Goal: Transaction & Acquisition: Purchase product/service

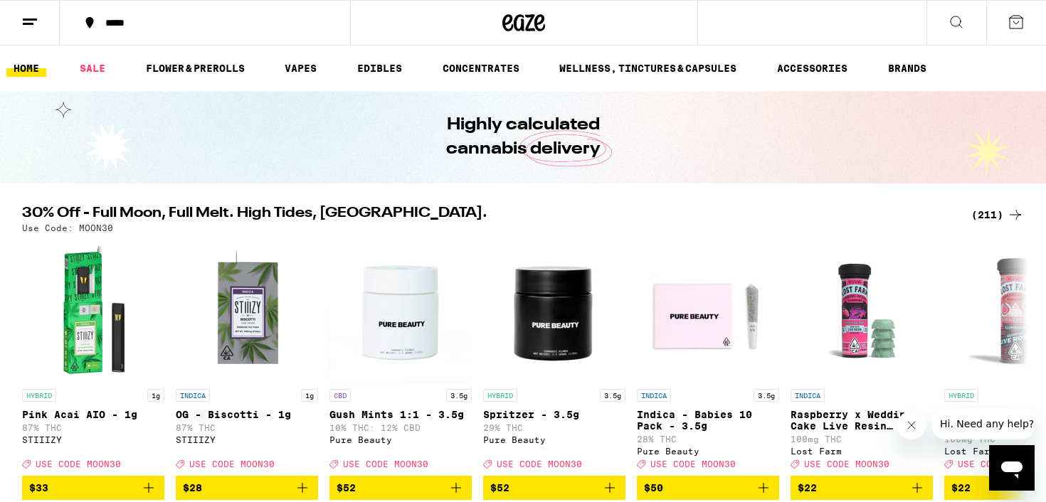
click at [982, 216] on div "(211)" at bounding box center [997, 214] width 53 height 17
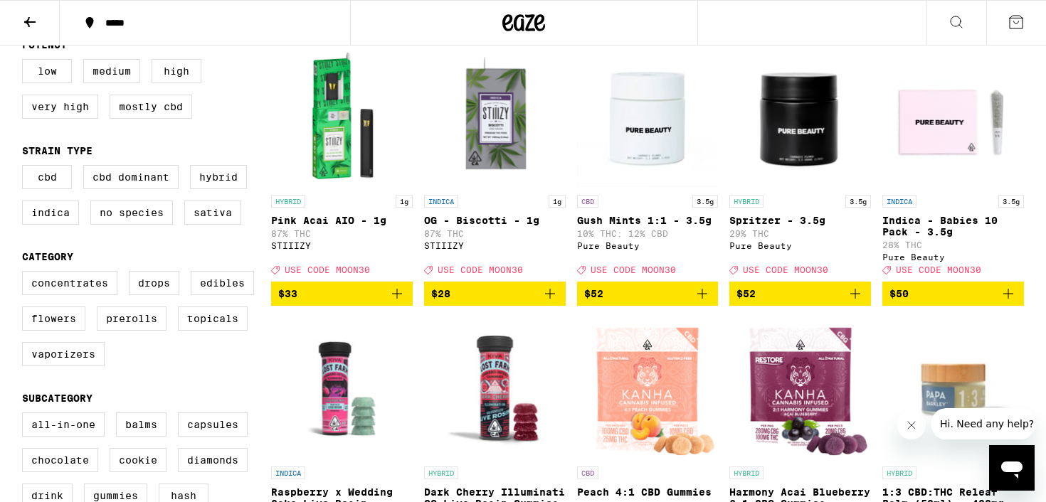
scroll to position [172, 0]
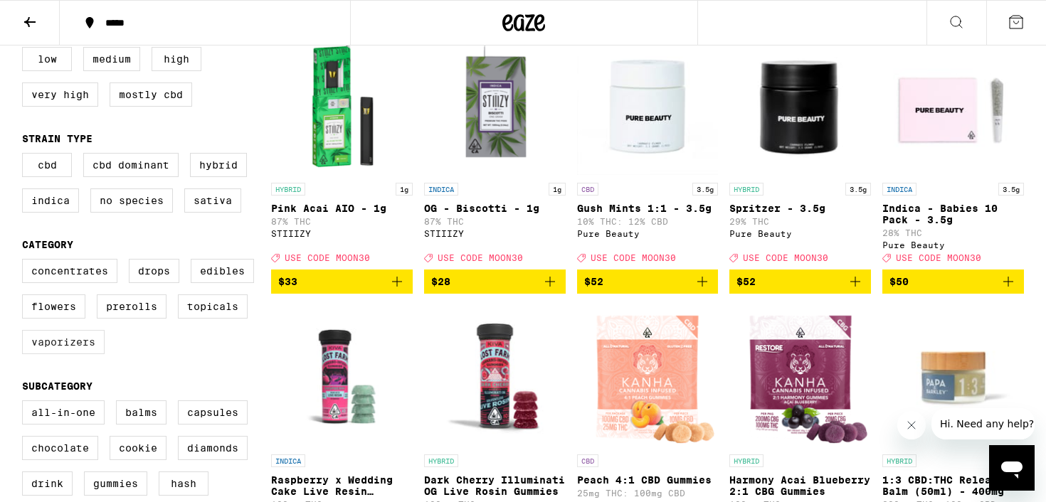
click at [65, 354] on label "Vaporizers" at bounding box center [63, 342] width 83 height 24
click at [26, 262] on input "Vaporizers" at bounding box center [25, 261] width 1 height 1
checkbox input "true"
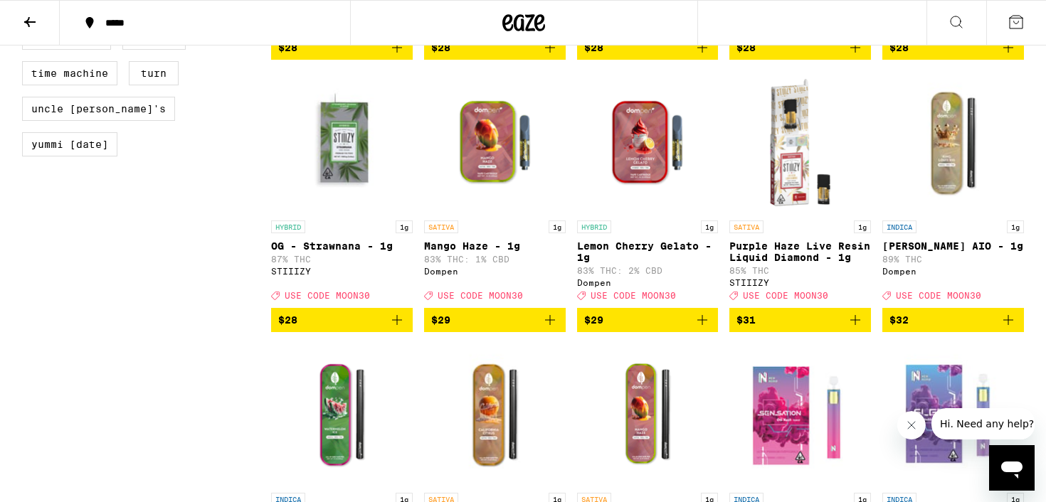
scroll to position [1472, 0]
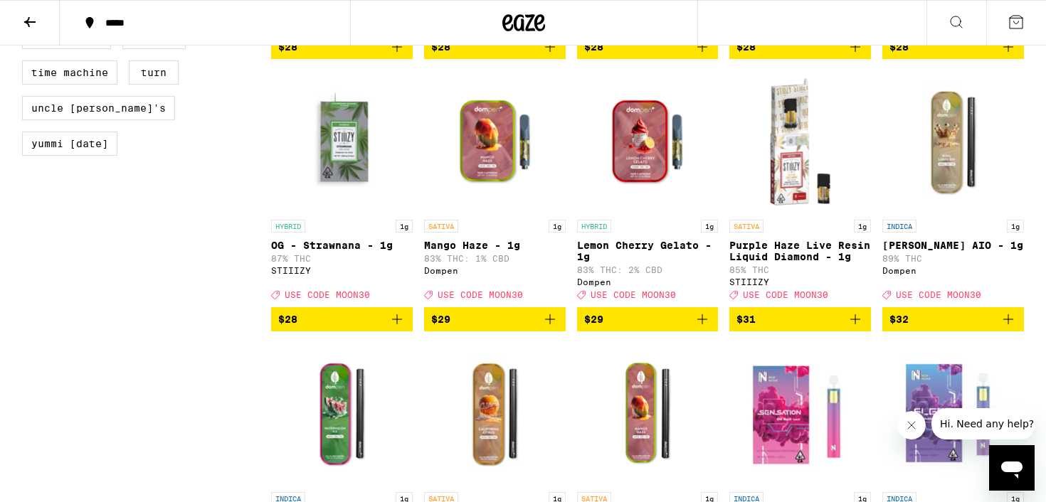
click at [554, 328] on icon "Add to bag" at bounding box center [549, 319] width 17 height 17
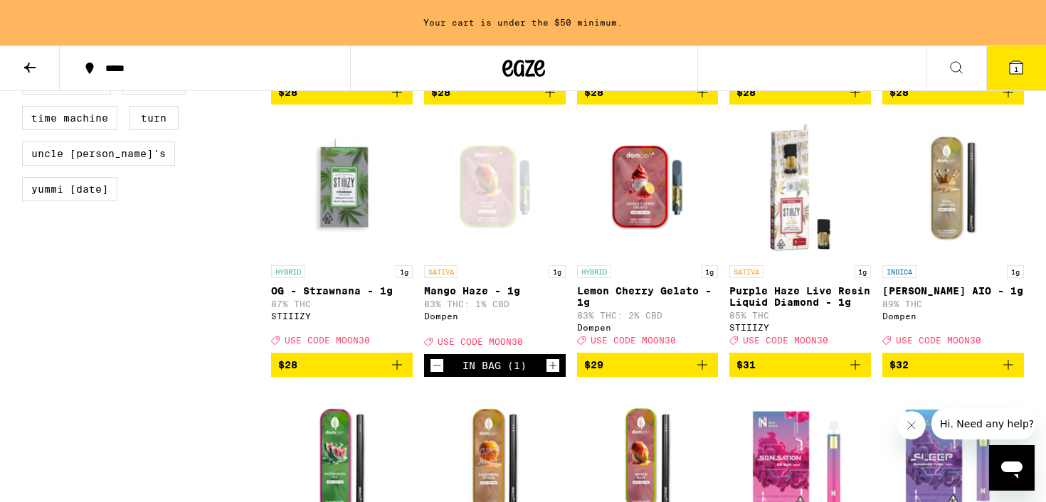
scroll to position [1517, 0]
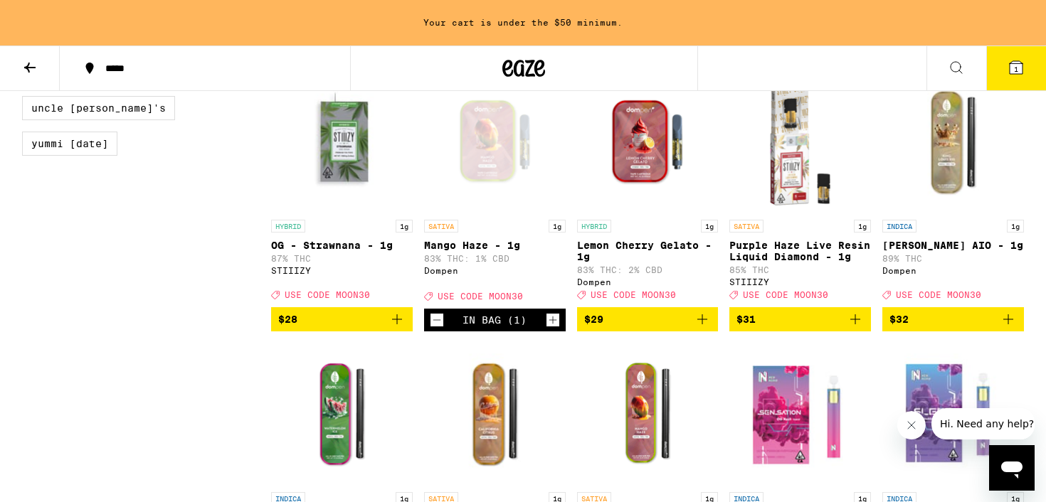
click at [705, 328] on icon "Add to bag" at bounding box center [701, 319] width 17 height 17
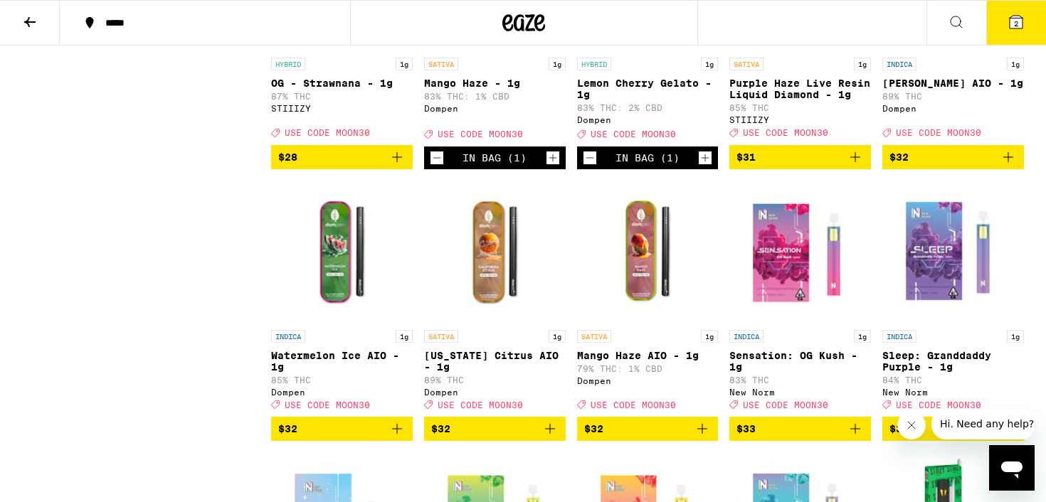
scroll to position [1685, 0]
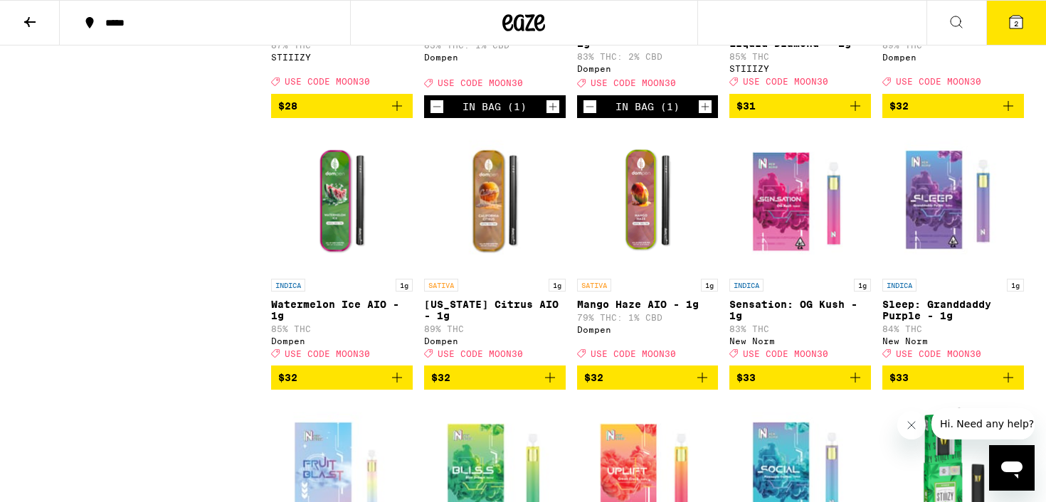
click at [398, 383] on icon "Add to bag" at bounding box center [397, 378] width 10 height 10
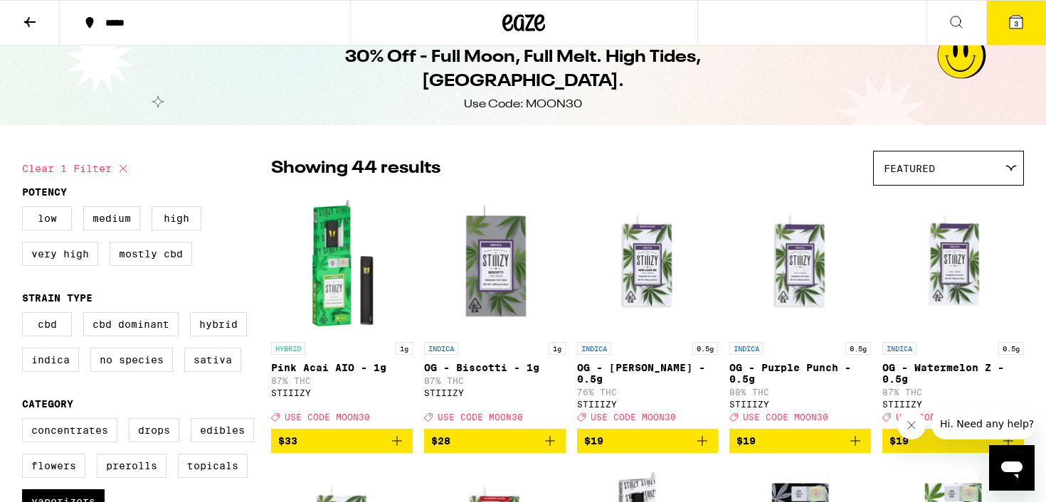
scroll to position [0, 0]
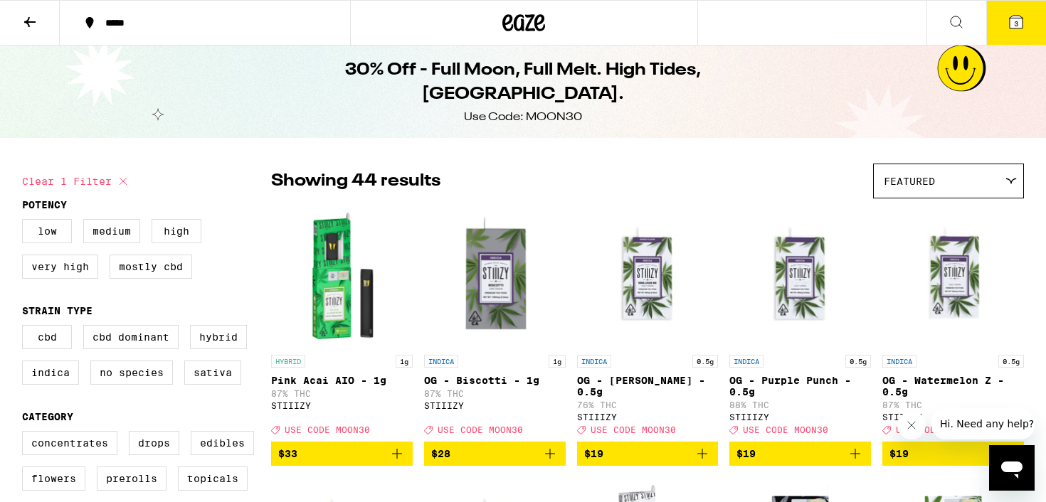
click at [1016, 26] on span "3" at bounding box center [1016, 23] width 4 height 9
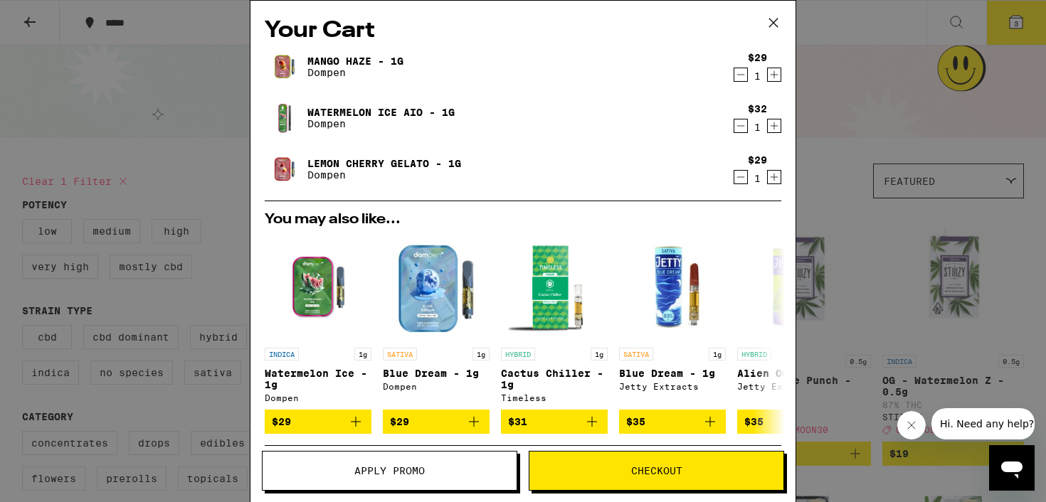
click at [368, 469] on span "Apply Promo" at bounding box center [389, 471] width 70 height 10
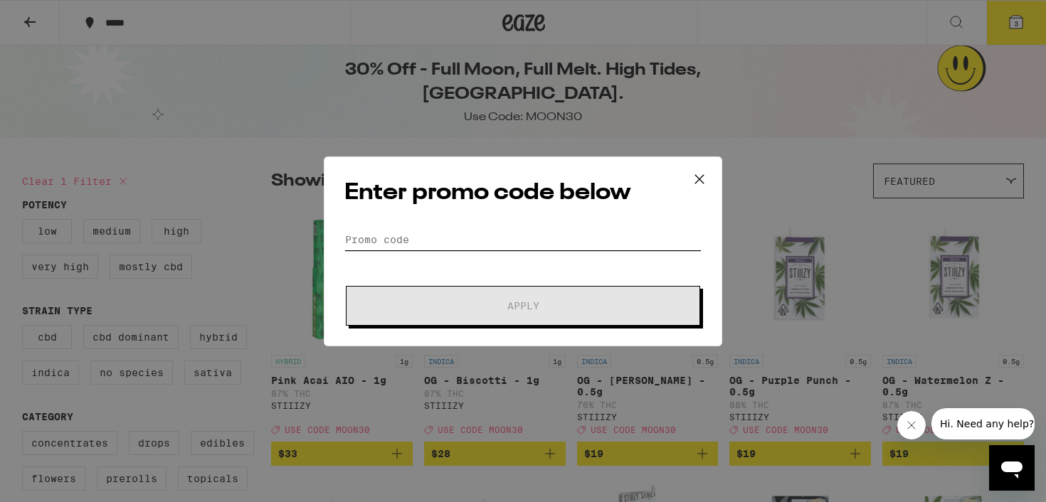
click at [415, 235] on input "Promo Code" at bounding box center [522, 239] width 357 height 21
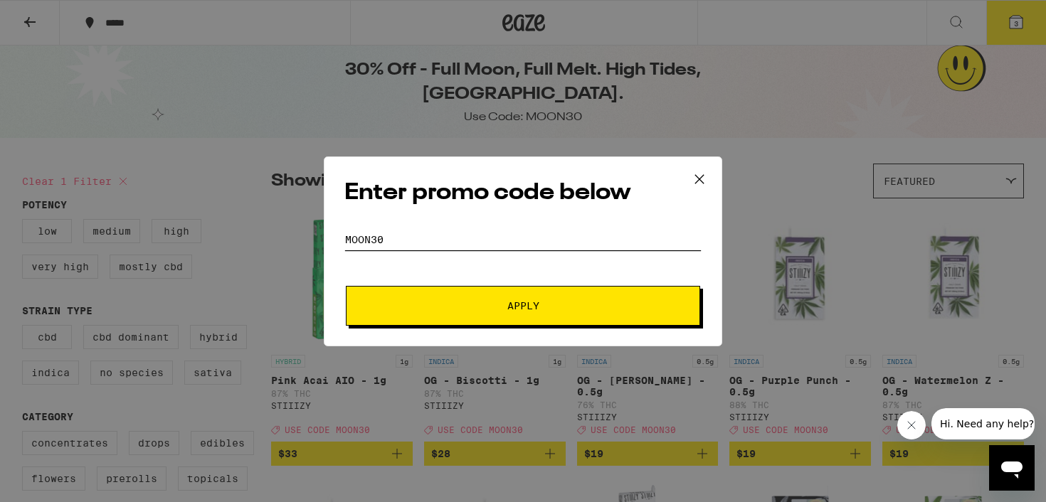
type input "moon30"
click at [442, 302] on span "Apply" at bounding box center [523, 306] width 256 height 10
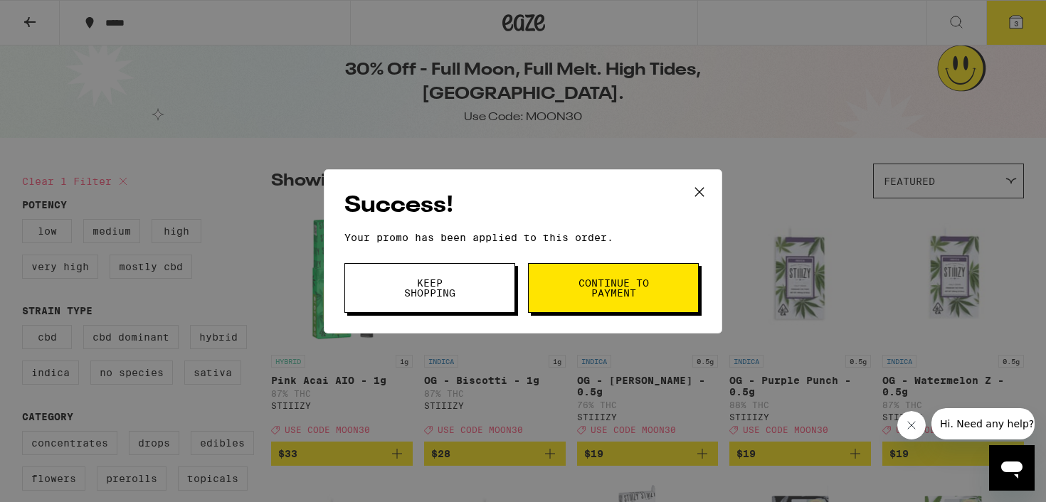
click at [609, 282] on span "Continue to payment" at bounding box center [613, 288] width 73 height 20
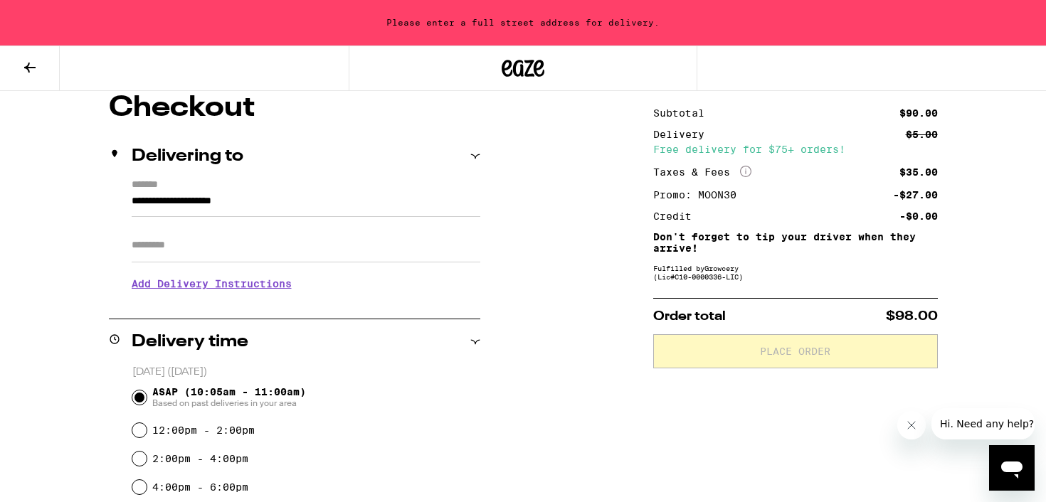
scroll to position [127, 0]
